Goal: Task Accomplishment & Management: Complete application form

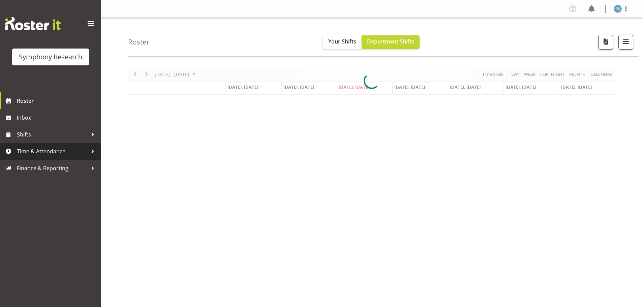
click at [51, 155] on span "Time & Attendance" at bounding box center [52, 151] width 71 height 10
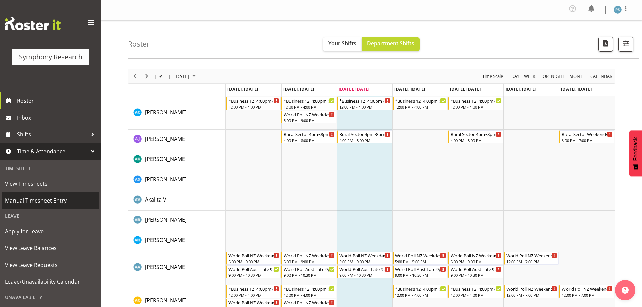
click at [43, 198] on span "Manual Timesheet Entry" at bounding box center [50, 201] width 91 height 10
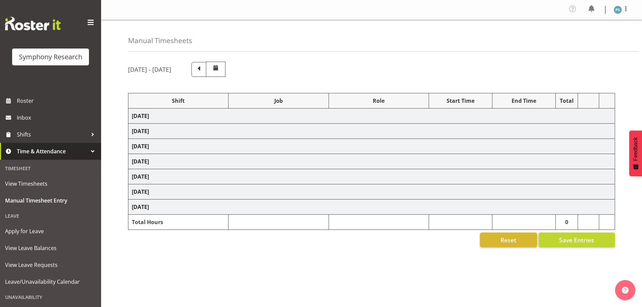
select select "4583"
select select "10527"
select select "4583"
select select "10499"
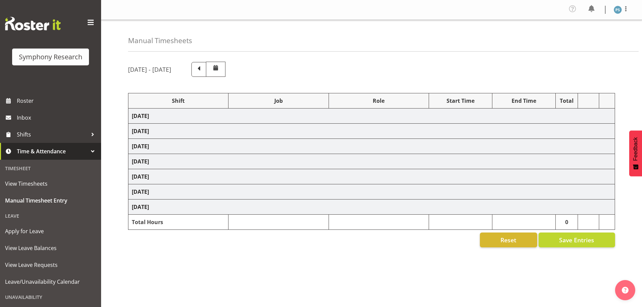
select select "4583"
select select "10527"
select select "4583"
select select "10499"
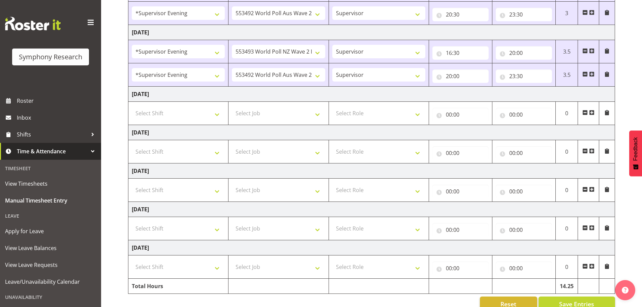
scroll to position [183, 0]
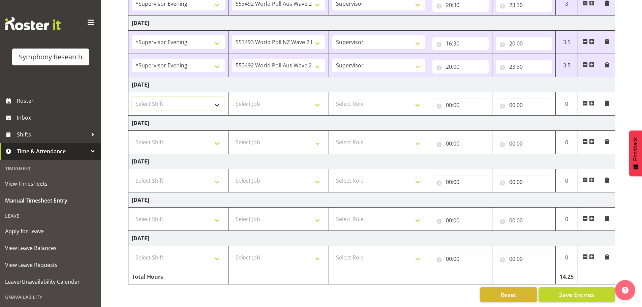
click at [219, 99] on select "Select Shift !!Weekend Residential (Roster IT Shift Label) *Business 9/10am ~ 4…" at bounding box center [178, 103] width 93 height 13
select select "4583"
click at [132, 97] on select "Select Shift !!Weekend Residential (Roster IT Shift Label) *Business 9/10am ~ 4…" at bounding box center [178, 103] width 93 height 13
click at [320, 99] on select "Select Job 550060 IF Admin 553492 World Poll Aus Wave 2 Main 2025 553493 World …" at bounding box center [278, 103] width 93 height 13
select select "10527"
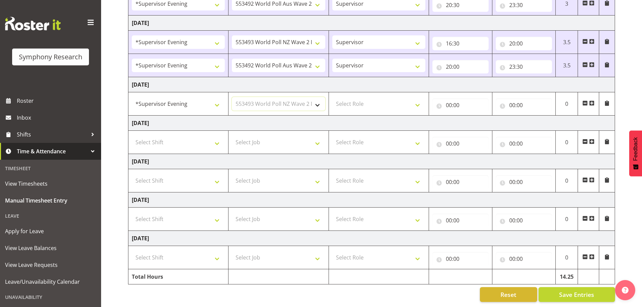
click at [232, 97] on select "Select Job 550060 IF Admin 553492 World Poll Aus Wave 2 Main 2025 553493 World …" at bounding box center [278, 103] width 93 height 13
click at [417, 99] on select "Select Role Supervisor Briefing Interviewing" at bounding box center [379, 103] width 93 height 13
select select "45"
click at [333, 97] on select "Select Role Supervisor Briefing Interviewing" at bounding box center [379, 103] width 93 height 13
click at [448, 99] on input "00:00" at bounding box center [461, 104] width 56 height 13
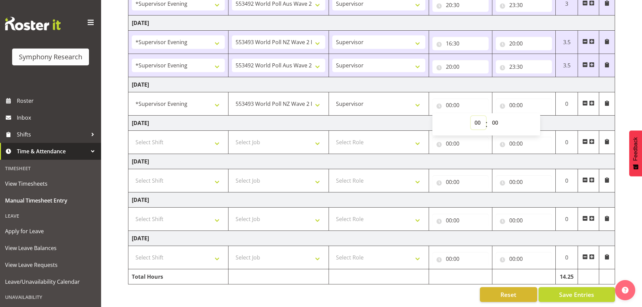
click at [478, 119] on select "00 01 02 03 04 05 06 07 08 09 10 11 12 13 14 15 16 17 18 19 20 21 22 23" at bounding box center [478, 122] width 15 height 13
select select "16"
click at [471, 116] on select "00 01 02 03 04 05 06 07 08 09 10 11 12 13 14 15 16 17 18 19 20 21 22 23" at bounding box center [478, 122] width 15 height 13
type input "16:00"
click at [498, 117] on select "00 01 02 03 04 05 06 07 08 09 10 11 12 13 14 15 16 17 18 19 20 21 22 23 24 25 2…" at bounding box center [496, 122] width 15 height 13
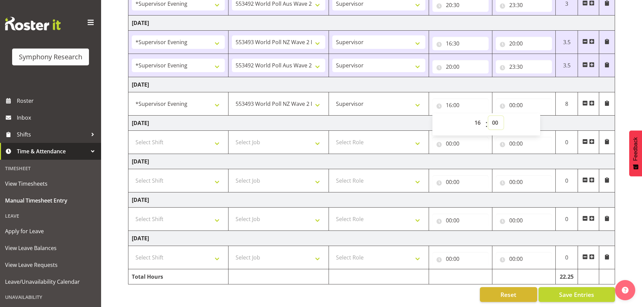
select select "30"
click at [489, 116] on select "00 01 02 03 04 05 06 07 08 09 10 11 12 13 14 15 16 17 18 19 20 21 22 23 24 25 2…" at bounding box center [496, 122] width 15 height 13
type input "16:30"
click at [514, 98] on input "00:00" at bounding box center [524, 104] width 56 height 13
click at [543, 118] on select "00 01 02 03 04 05 06 07 08 09 10 11 12 13 14 15 16 17 18 19 20 21 22 23" at bounding box center [542, 122] width 15 height 13
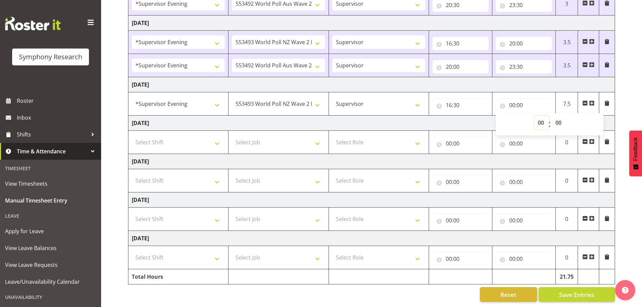
select select "20"
click at [535, 116] on select "00 01 02 03 04 05 06 07 08 09 10 11 12 13 14 15 16 17 18 19 20 21 22 23" at bounding box center [542, 122] width 15 height 13
type input "20:00"
click at [594, 100] on span at bounding box center [592, 102] width 5 height 5
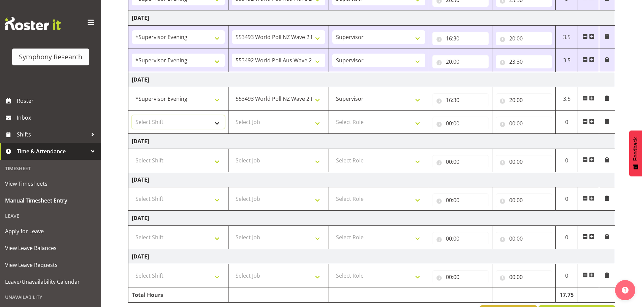
click at [217, 123] on select "Select Shift !!Weekend Residential (Roster IT Shift Label) *Business 9/10am ~ 4…" at bounding box center [178, 121] width 93 height 13
select select "4583"
click at [132, 115] on select "Select Shift !!Weekend Residential (Roster IT Shift Label) *Business 9/10am ~ 4…" at bounding box center [178, 121] width 93 height 13
click at [318, 125] on select "Select Job 550060 IF Admin 553492 World Poll Aus Wave 2 Main 2025 553493 World …" at bounding box center [278, 121] width 93 height 13
select select "10499"
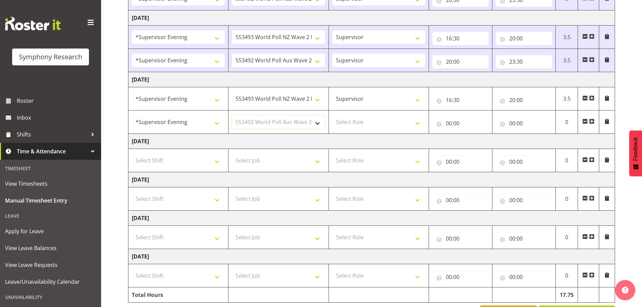
click at [232, 115] on select "Select Job 550060 IF Admin 553492 World Poll Aus Wave 2 Main 2025 553493 World …" at bounding box center [278, 121] width 93 height 13
click at [418, 123] on select "Select Role Supervisor Briefing Interviewing" at bounding box center [379, 121] width 93 height 13
select select "45"
click at [333, 115] on select "Select Role Supervisor Briefing Interviewing" at bounding box center [379, 121] width 93 height 13
click at [451, 124] on input "00:00" at bounding box center [461, 123] width 56 height 13
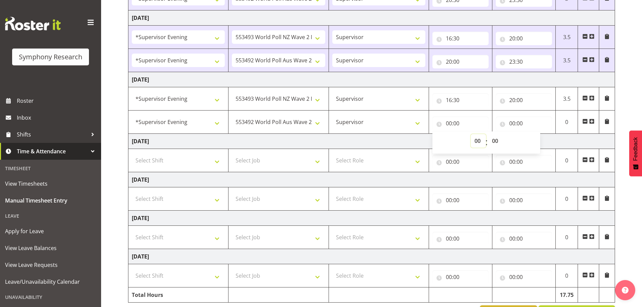
click at [477, 141] on select "00 01 02 03 04 05 06 07 08 09 10 11 12 13 14 15 16 17 18 19 20 21 22 23" at bounding box center [478, 140] width 15 height 13
select select "20"
click at [471, 134] on select "00 01 02 03 04 05 06 07 08 09 10 11 12 13 14 15 16 17 18 19 20 21 22 23" at bounding box center [478, 140] width 15 height 13
type input "20:00"
click at [512, 121] on input "00:00" at bounding box center [524, 123] width 56 height 13
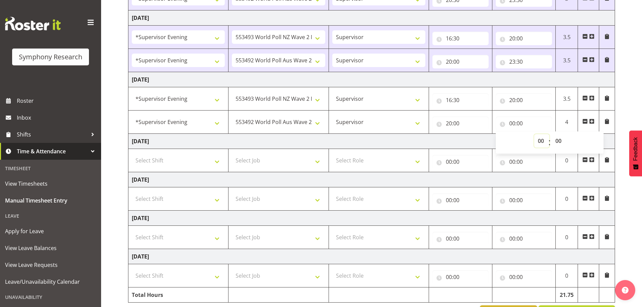
click at [541, 140] on select "00 01 02 03 04 05 06 07 08 09 10 11 12 13 14 15 16 17 18 19 20 21 22 23" at bounding box center [542, 140] width 15 height 13
select select "23"
click at [535, 134] on select "00 01 02 03 04 05 06 07 08 09 10 11 12 13 14 15 16 17 18 19 20 21 22 23" at bounding box center [542, 140] width 15 height 13
type input "23:00"
click at [561, 142] on select "00 01 02 03 04 05 06 07 08 09 10 11 12 13 14 15 16 17 18 19 20 21 22 23 24 25 2…" at bounding box center [559, 140] width 15 height 13
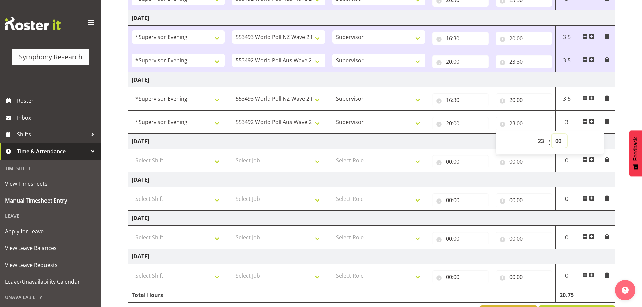
select select "30"
click at [552, 134] on select "00 01 02 03 04 05 06 07 08 09 10 11 12 13 14 15 16 17 18 19 20 21 22 23 24 25 2…" at bounding box center [559, 140] width 15 height 13
type input "23:30"
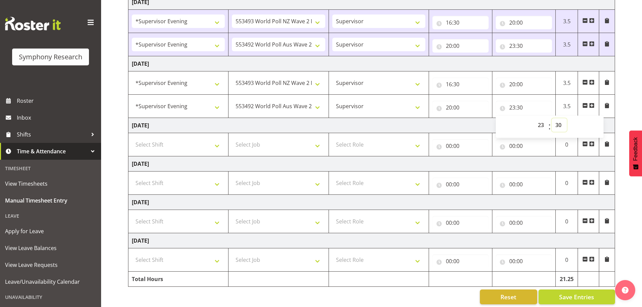
scroll to position [206, 0]
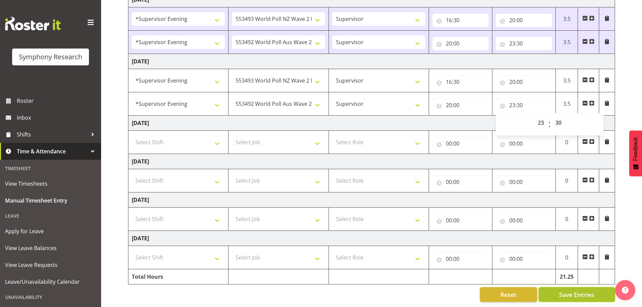
click at [570, 290] on span "Save Entries" at bounding box center [576, 294] width 35 height 9
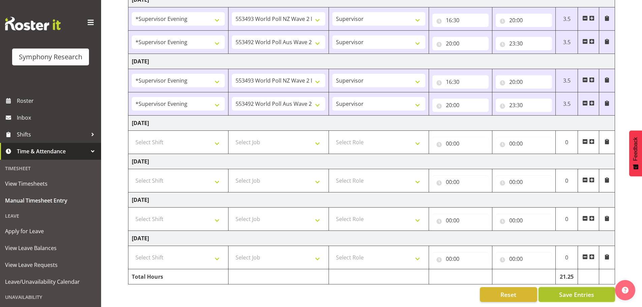
click at [569, 290] on span "Save Entries" at bounding box center [576, 294] width 35 height 9
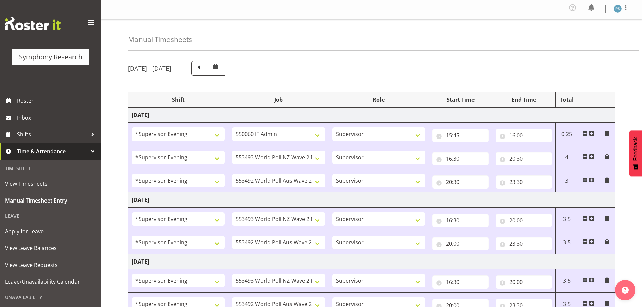
scroll to position [0, 0]
click at [626, 7] on span at bounding box center [626, 9] width 8 height 8
click at [590, 33] on link "Log Out" at bounding box center [598, 37] width 65 height 12
